Goal: Information Seeking & Learning: Learn about a topic

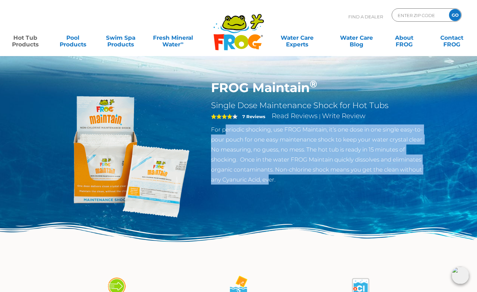
drag, startPoint x: 226, startPoint y: 133, endPoint x: 270, endPoint y: 180, distance: 64.2
click at [270, 180] on p "For periodic shocking, use FROG Maintain, it’s one dose in one single easy-to-p…" at bounding box center [320, 154] width 218 height 60
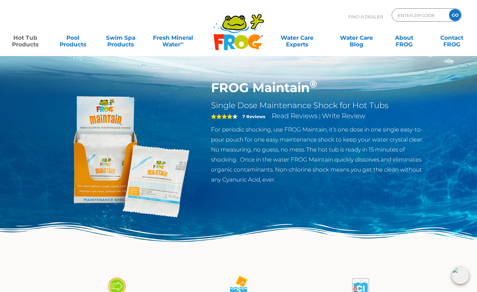
click at [276, 179] on p "For periodic shocking, use FROG Maintain, it’s one dose in one single easy-to-p…" at bounding box center [320, 154] width 218 height 60
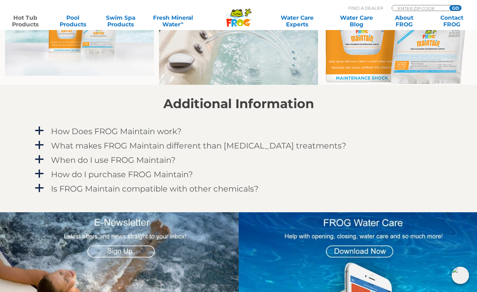
scroll to position [533, 0]
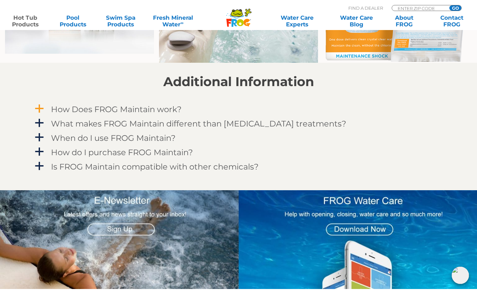
click at [157, 105] on h4 "How Does FROG Maintain work?" at bounding box center [116, 109] width 131 height 9
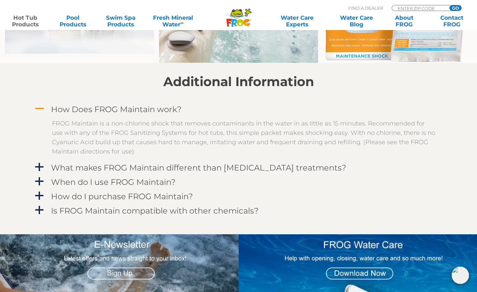
click at [149, 106] on h4 "How Does FROG Maintain work?" at bounding box center [116, 109] width 131 height 9
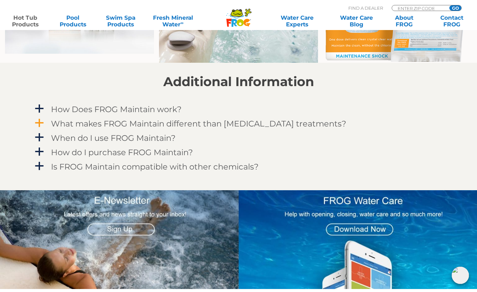
click at [155, 124] on h4 "What makes FROG Maintain different than other shock treatments?" at bounding box center [198, 123] width 295 height 9
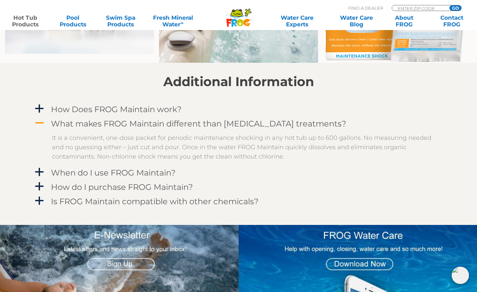
click at [155, 124] on h4 "What makes FROG Maintain different than other shock treatments?" at bounding box center [198, 123] width 295 height 9
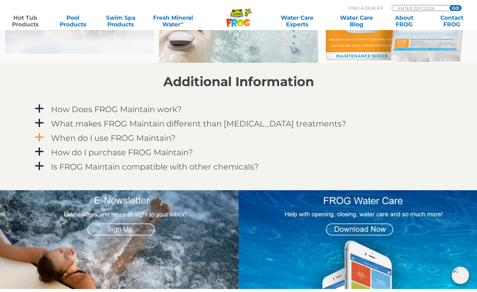
click at [151, 133] on h4 "When do I use FROG Maintain?" at bounding box center [113, 137] width 125 height 9
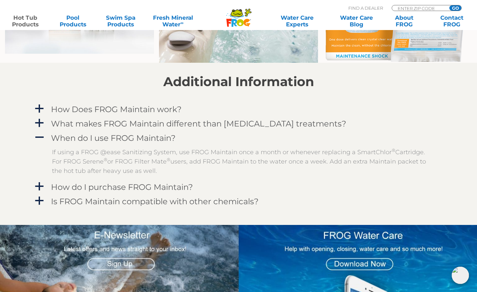
drag, startPoint x: 86, startPoint y: 151, endPoint x: 163, endPoint y: 174, distance: 80.4
click at [163, 174] on p "If using a FROG @ease Sanitizing System, use FROG Maintain once a month or when…" at bounding box center [243, 161] width 383 height 28
click at [175, 174] on p "If using a FROG @ease Sanitizing System, use FROG Maintain once a month or when…" at bounding box center [243, 161] width 383 height 28
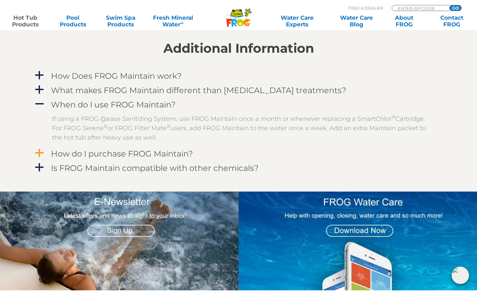
click at [157, 153] on h4 "How do I purchase FROG Maintain?" at bounding box center [122, 153] width 142 height 9
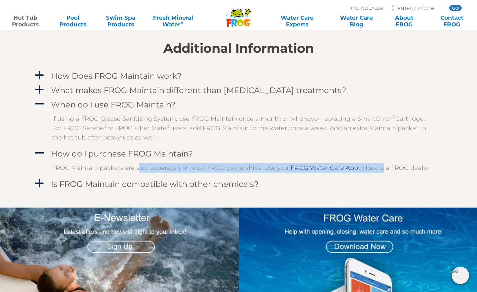
drag, startPoint x: 136, startPoint y: 168, endPoint x: 374, endPoint y: 169, distance: 238.1
click at [377, 169] on p "FROG Maintain packets are sold separately in most FROG dealerships. Use your FR…" at bounding box center [243, 167] width 383 height 9
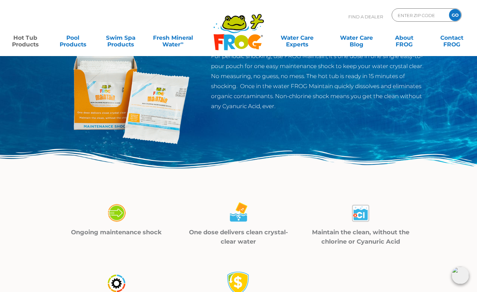
scroll to position [0, 0]
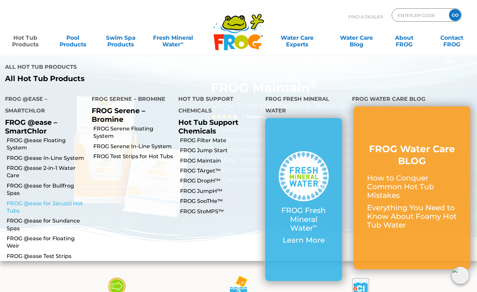
click at [42, 200] on link "FROG @ease for Jacuzzi Hot Tubs" at bounding box center [47, 207] width 80 height 15
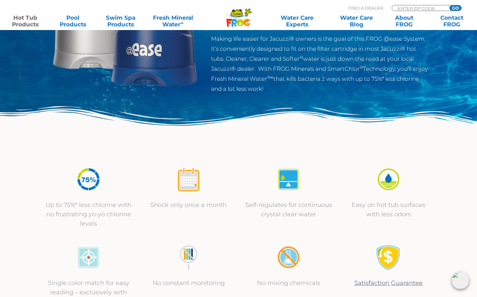
scroll to position [133, 0]
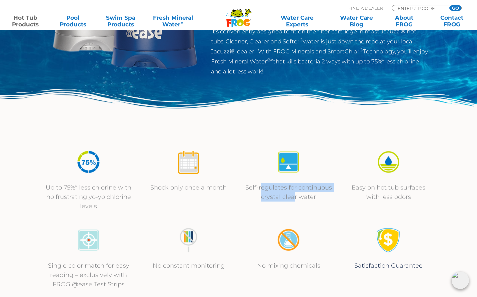
drag, startPoint x: 268, startPoint y: 188, endPoint x: 295, endPoint y: 196, distance: 29.0
click at [295, 196] on p "Self-regulates for continuous crystal clear water" at bounding box center [288, 192] width 87 height 19
click at [385, 194] on p "Easy on hot tub surfaces with less odors" at bounding box center [388, 192] width 87 height 19
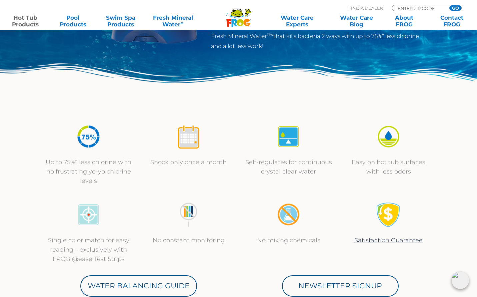
scroll to position [167, 0]
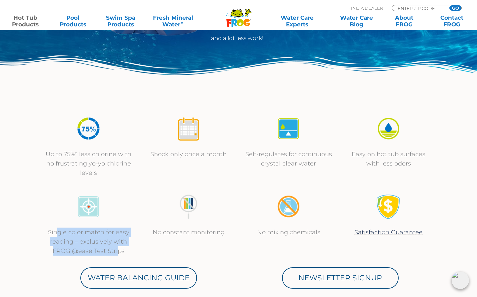
drag, startPoint x: 56, startPoint y: 232, endPoint x: 118, endPoint y: 246, distance: 63.0
click at [118, 246] on p "Single color match for easy reading – exclusively with FROG @ease Test Strips" at bounding box center [88, 241] width 87 height 28
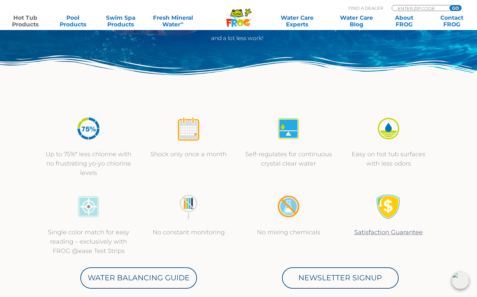
click at [155, 236] on p "No constant monitoring" at bounding box center [188, 231] width 87 height 9
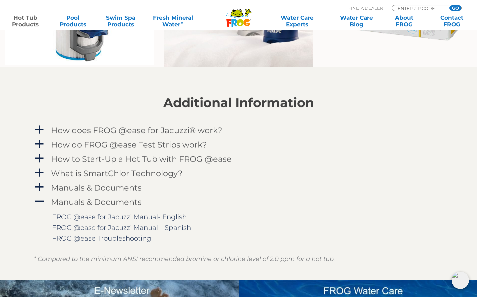
scroll to position [634, 0]
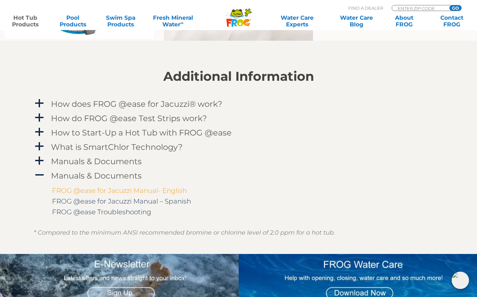
click at [148, 188] on link "FROG @ease for Jacuzzi Manual- English" at bounding box center [119, 190] width 135 height 8
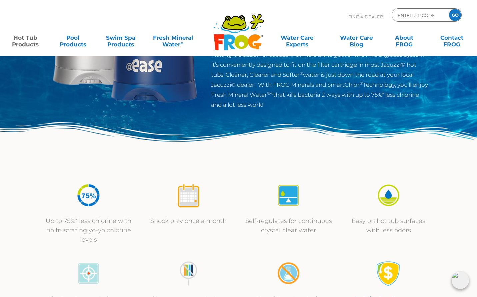
scroll to position [0, 0]
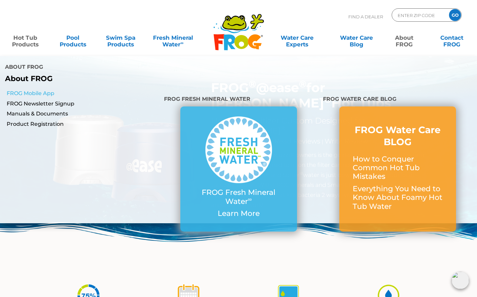
click at [21, 90] on link "FROG Mobile App" at bounding box center [83, 93] width 152 height 7
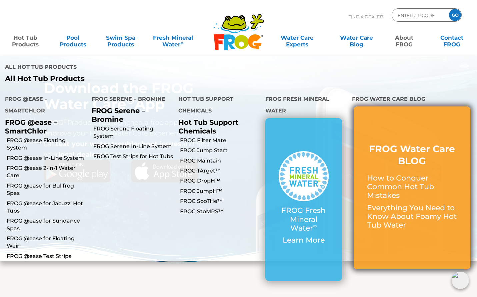
click at [382, 203] on p "Everything You Need to Know About Foamy Hot Tub Water" at bounding box center [412, 216] width 90 height 26
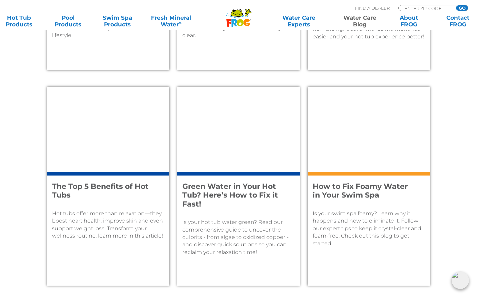
scroll to position [667, 0]
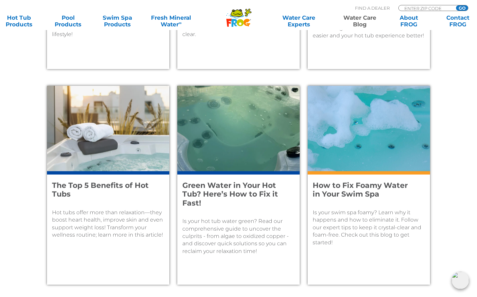
click at [351, 182] on h4 "How to Fix Foamy Water in Your Swim Spa" at bounding box center [364, 190] width 103 height 18
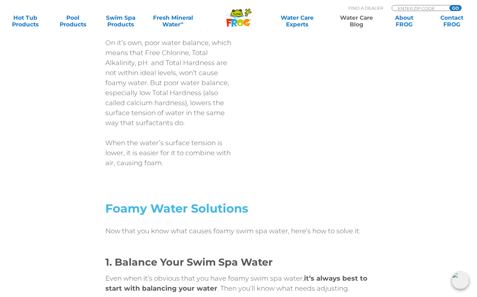
scroll to position [1234, 0]
